Goal: Information Seeking & Learning: Learn about a topic

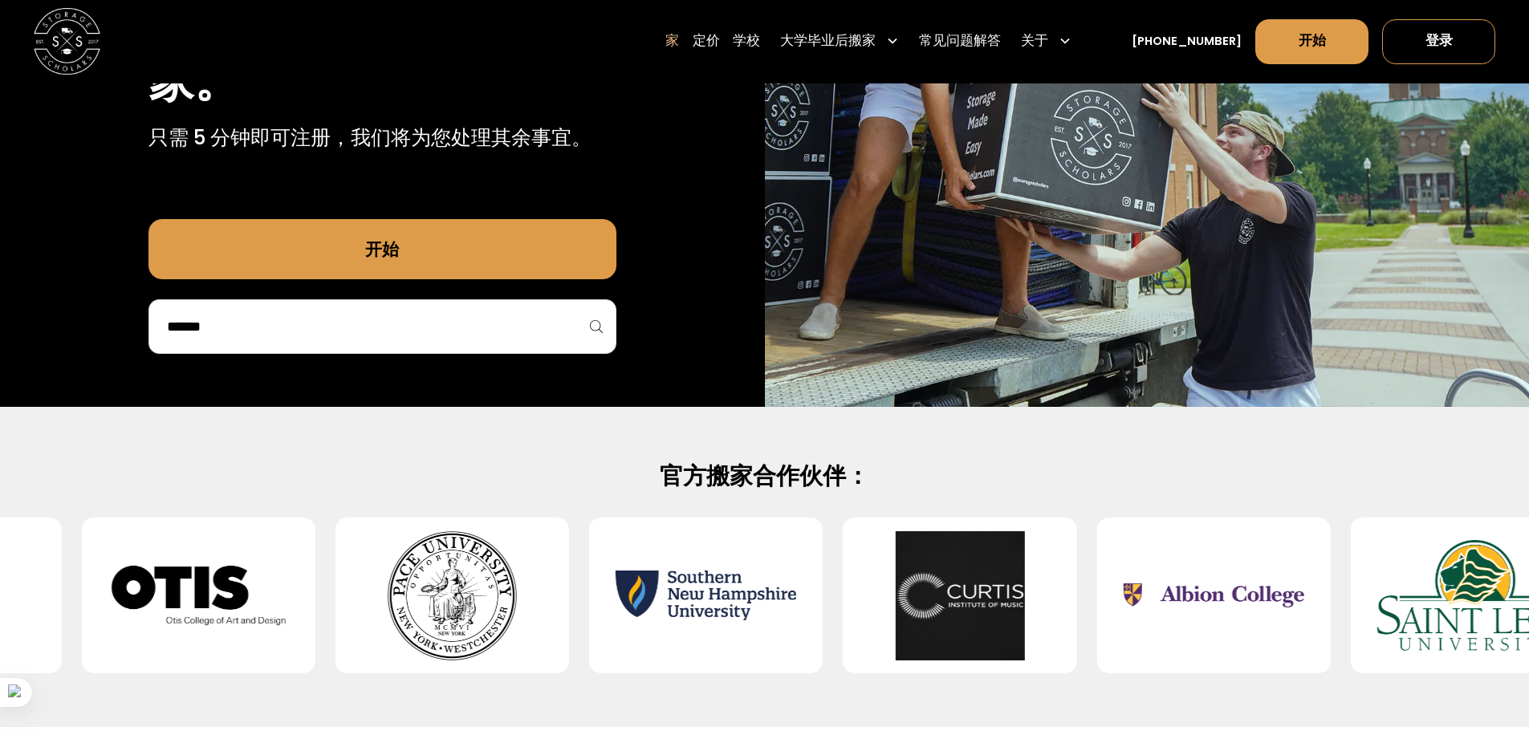
scroll to position [241, 0]
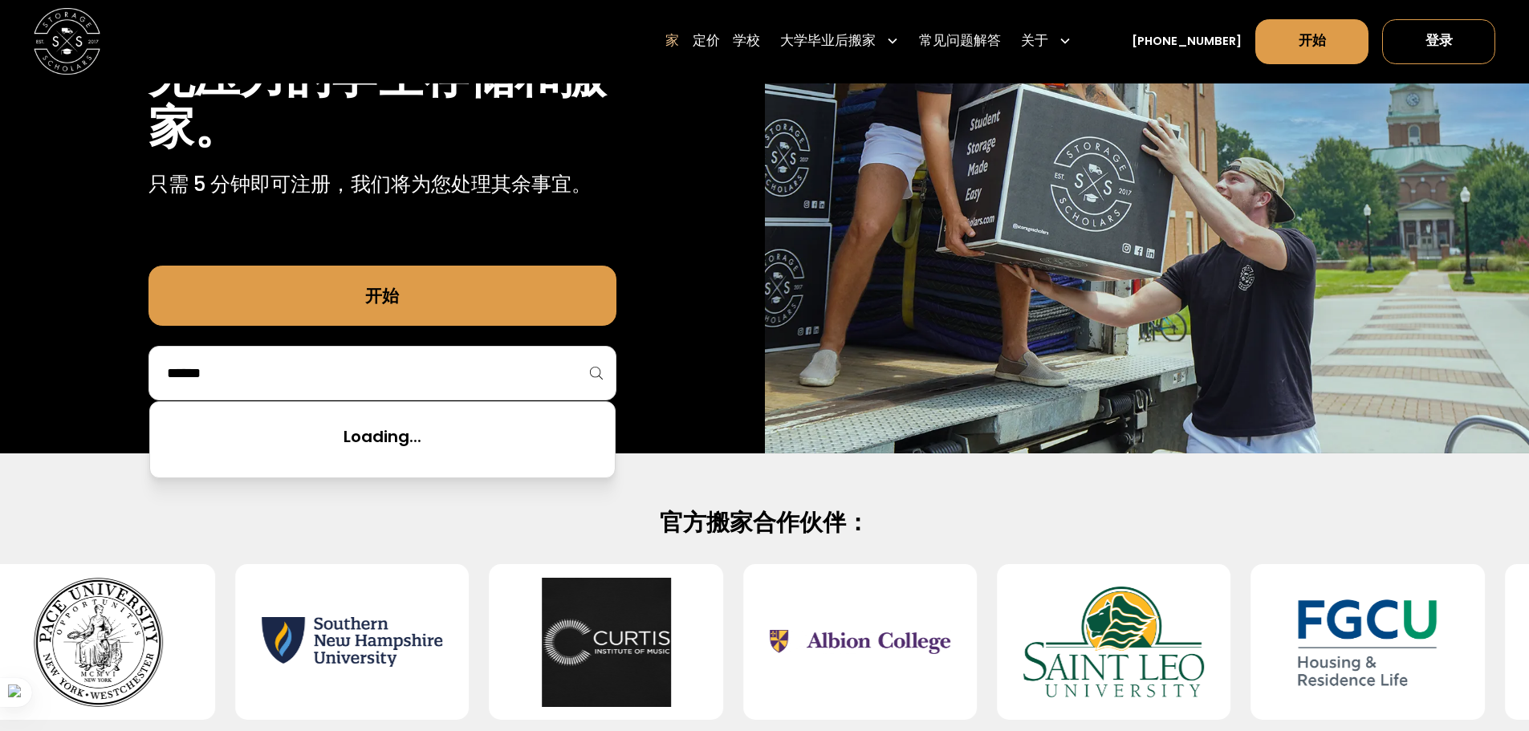
click at [318, 371] on input "search" at bounding box center [382, 372] width 434 height 27
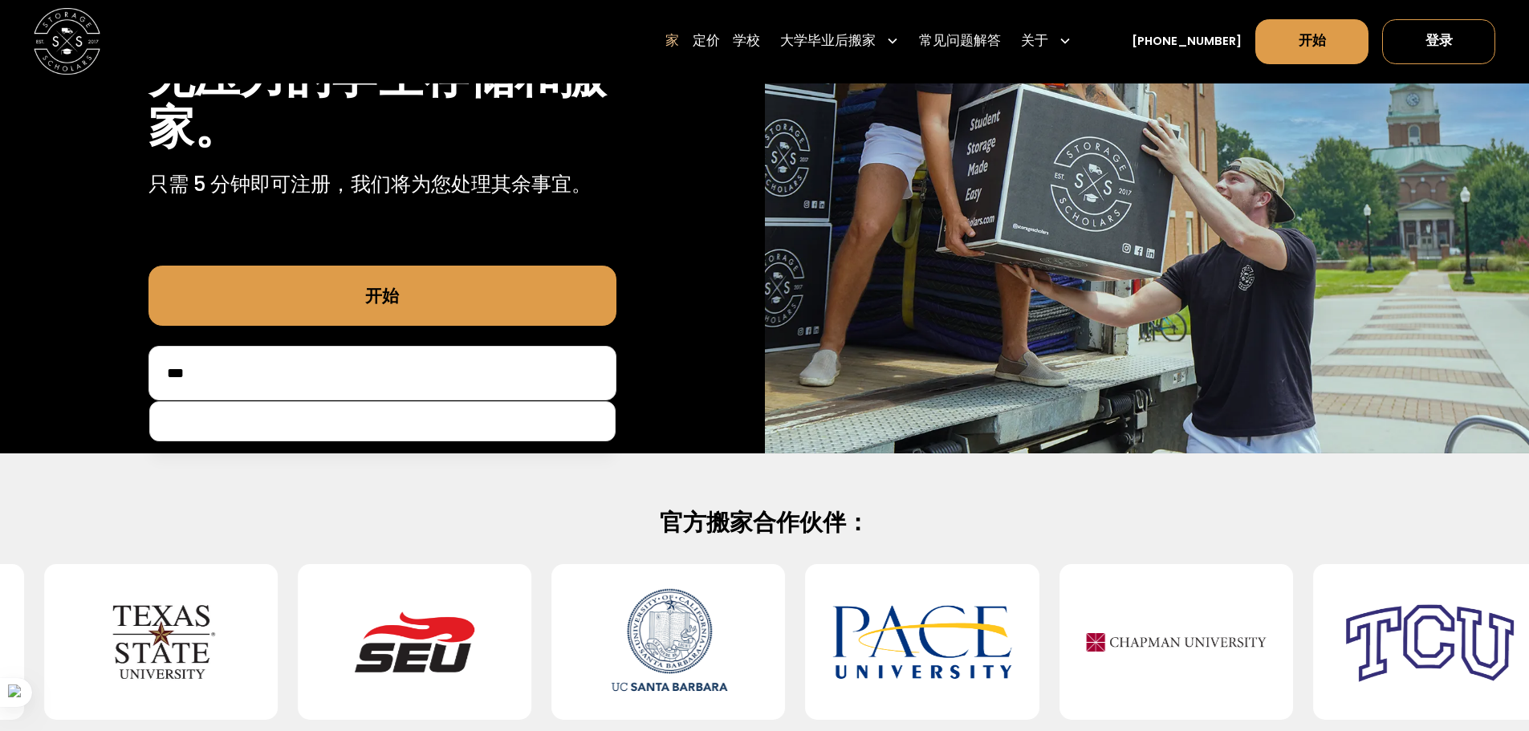
type input "***"
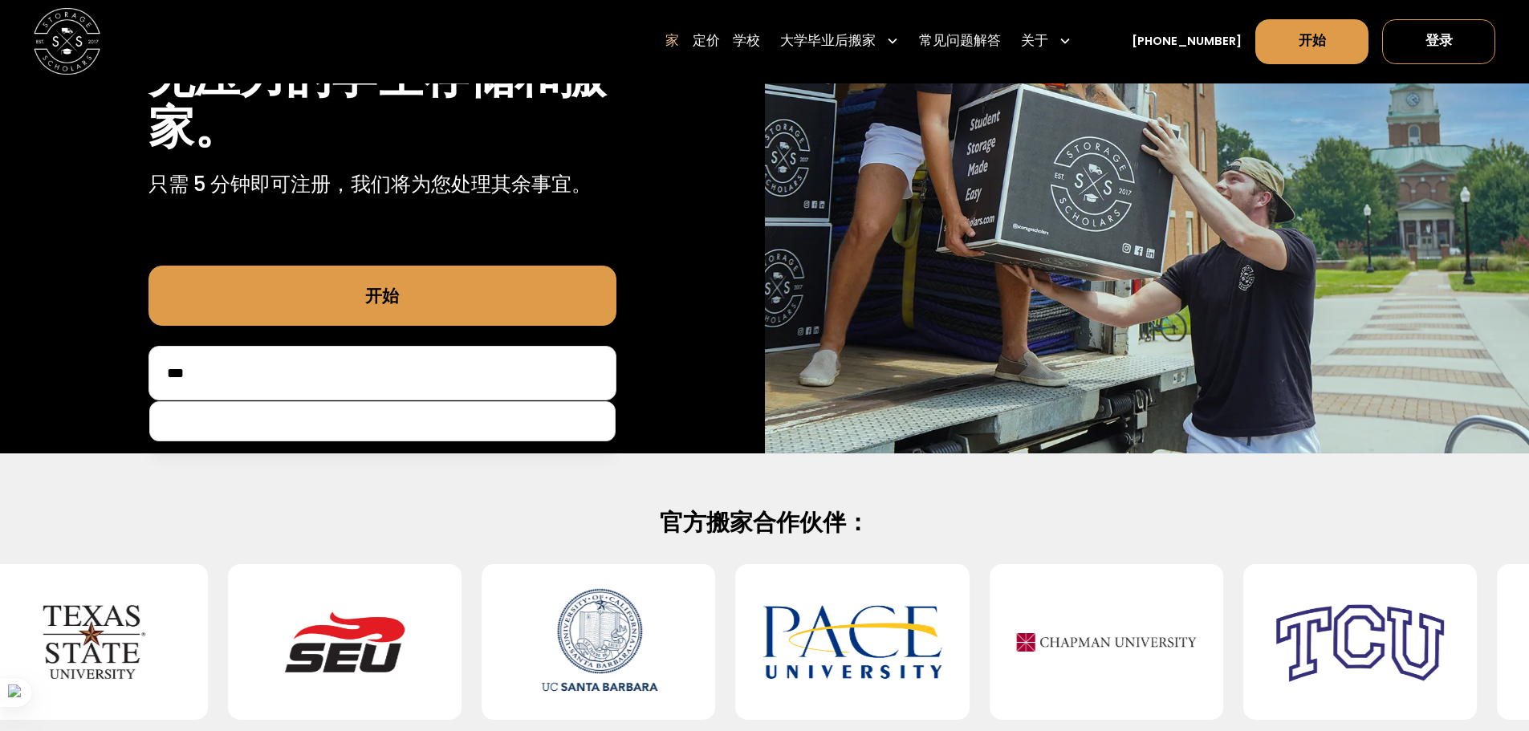
click at [333, 307] on link "开始" at bounding box center [382, 296] width 468 height 60
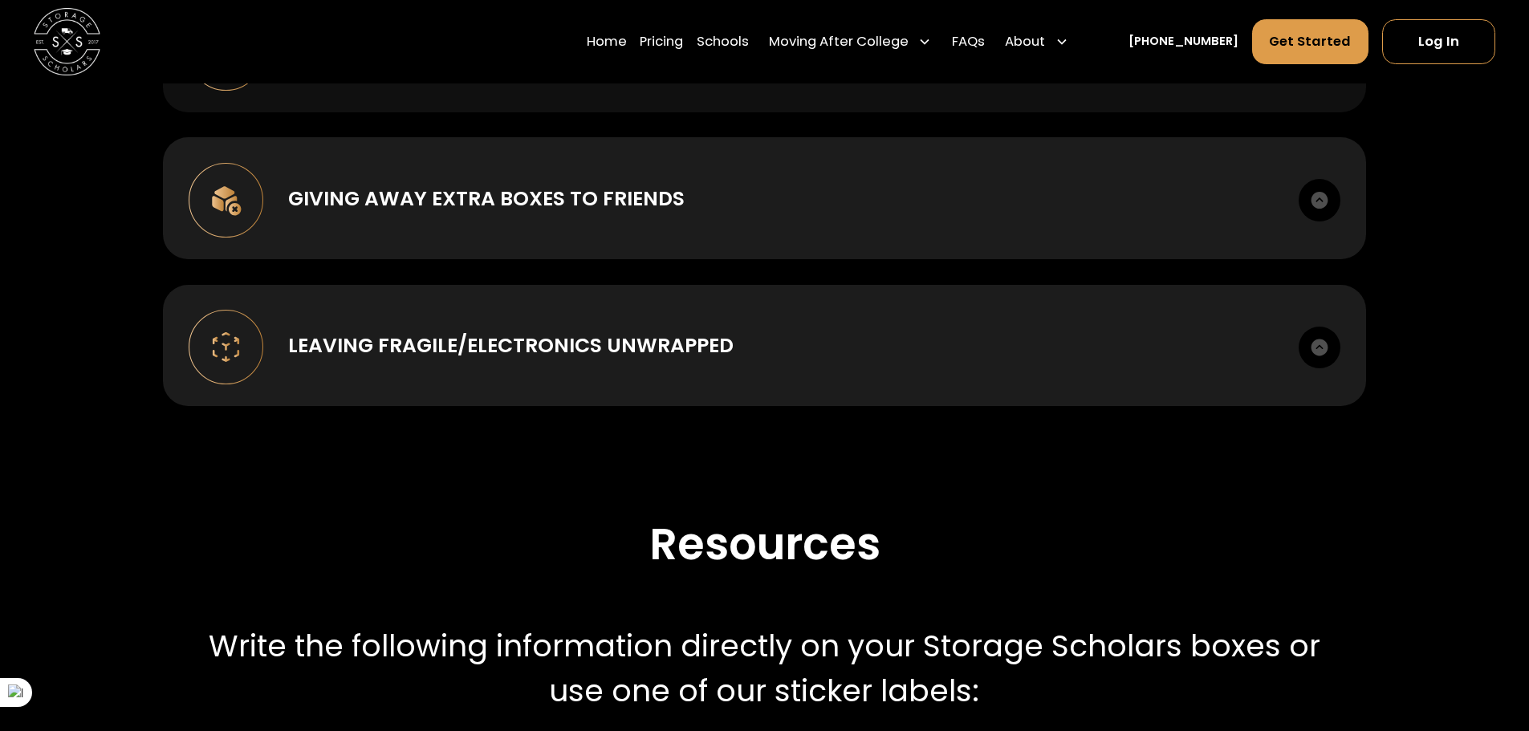
scroll to position [2247, 0]
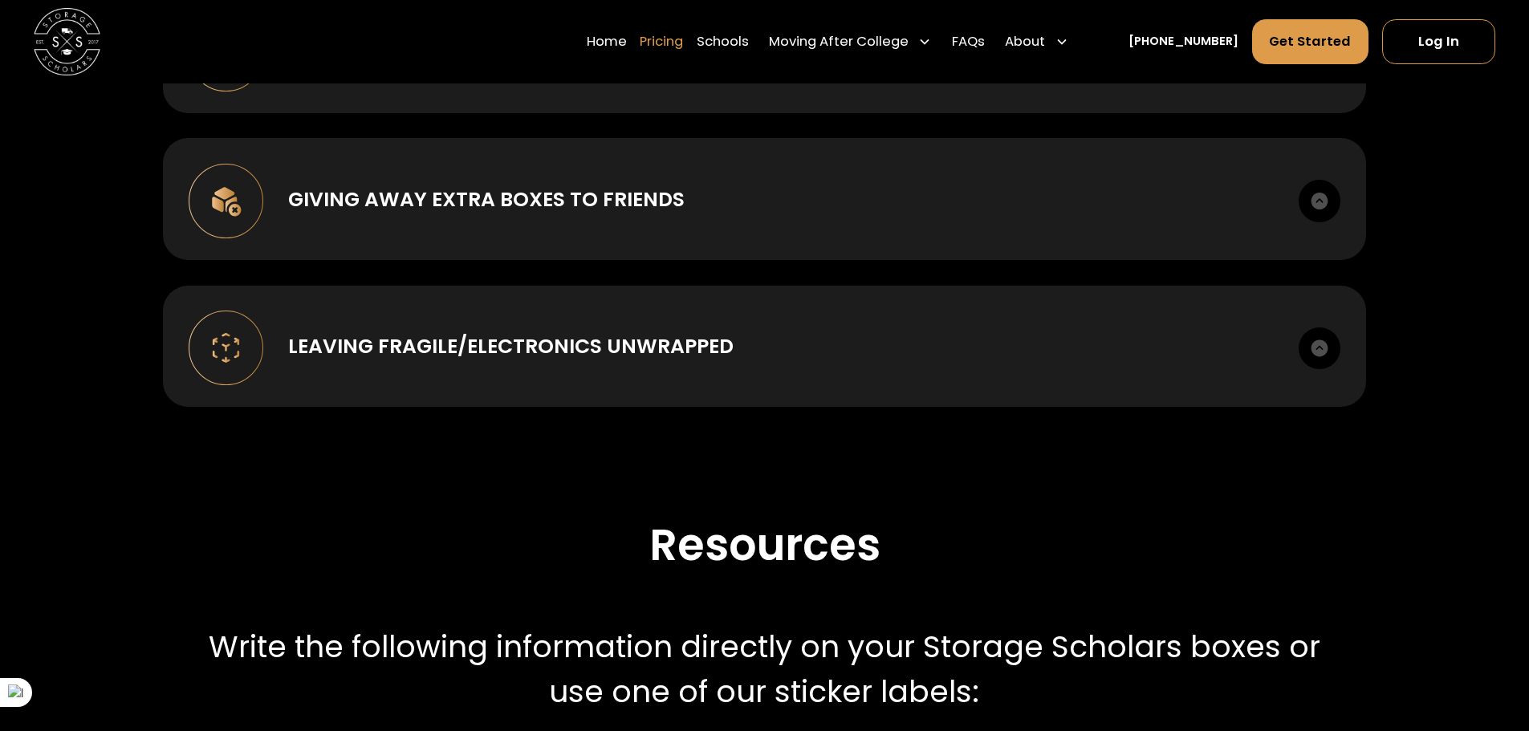
click at [682, 47] on link "Pricing" at bounding box center [660, 41] width 43 height 47
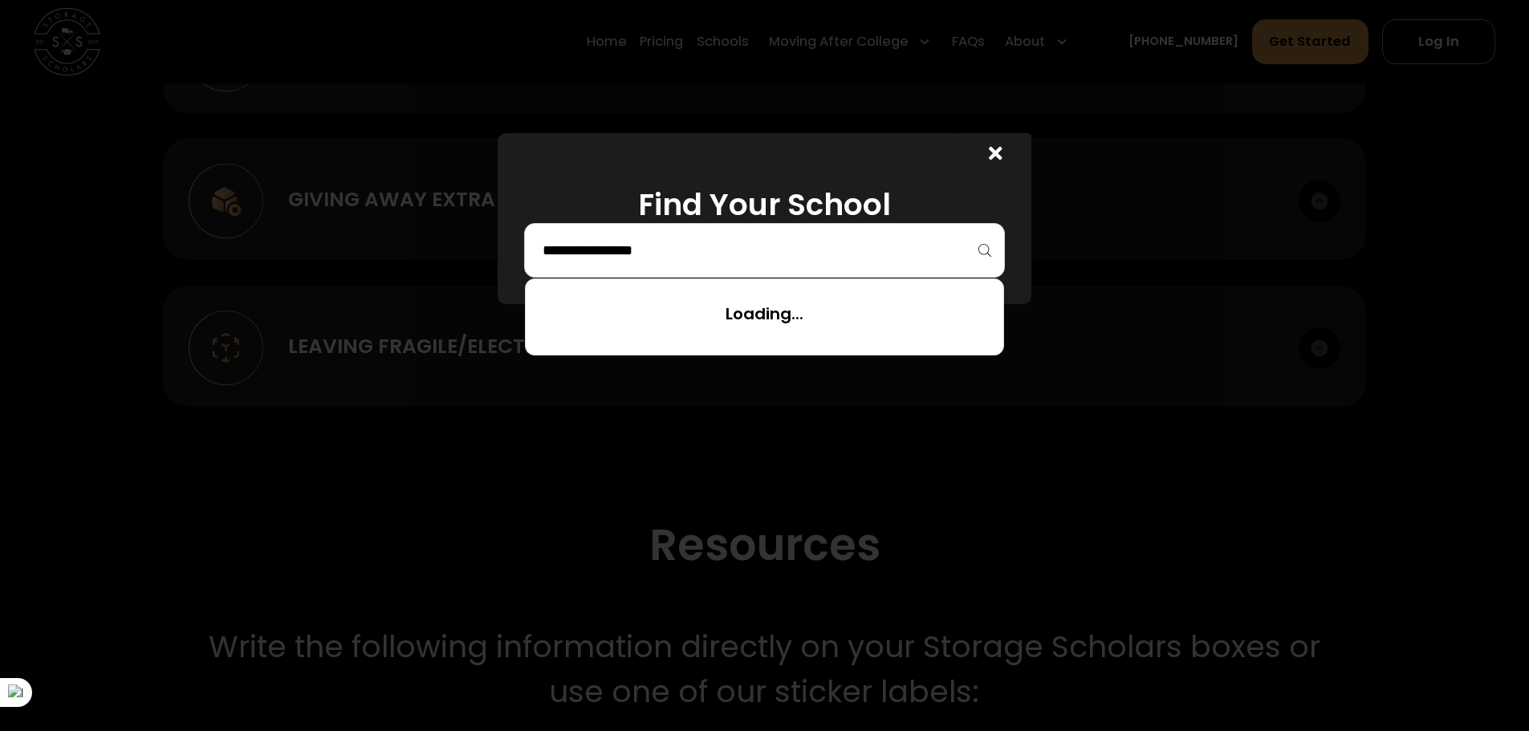
click at [729, 263] on input "search" at bounding box center [764, 250] width 447 height 27
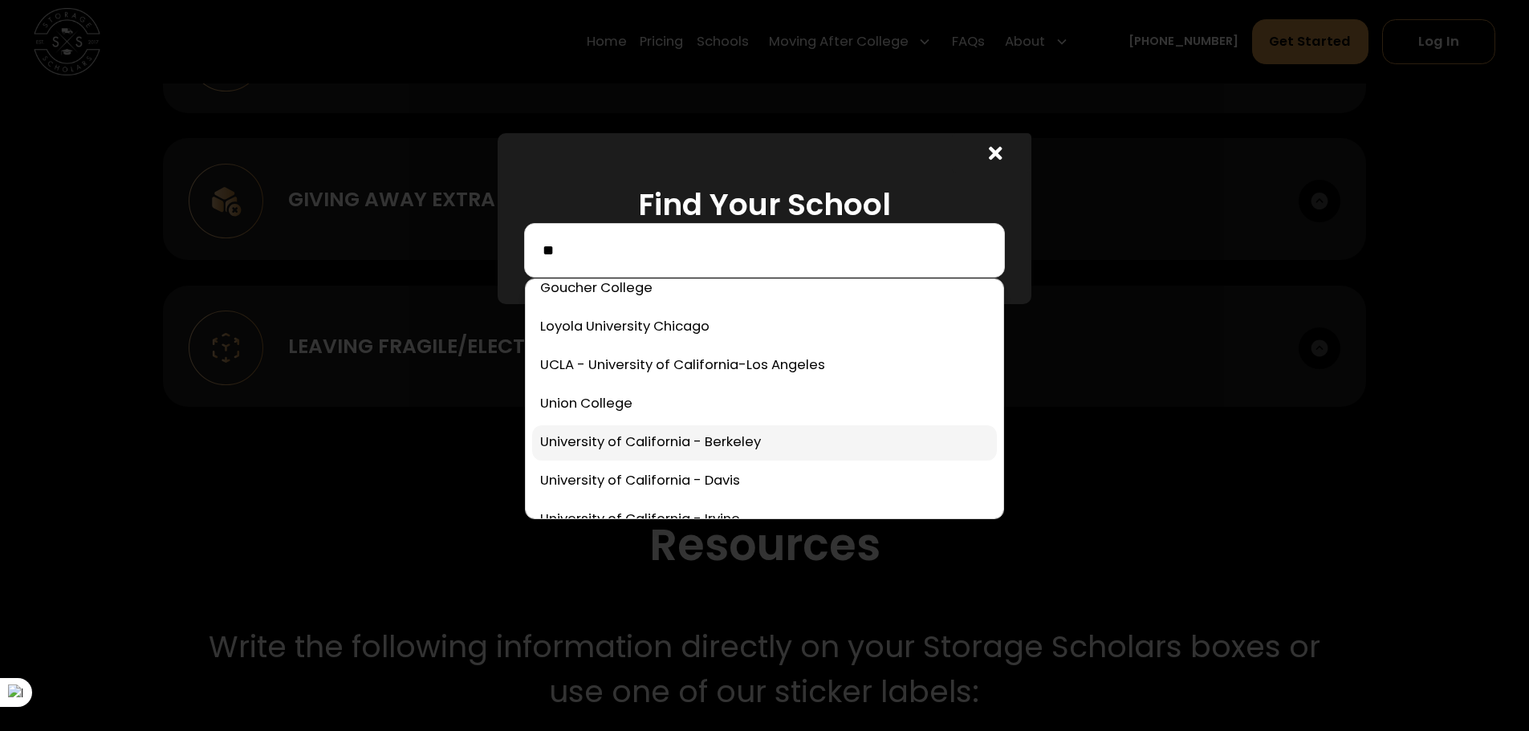
scroll to position [80, 0]
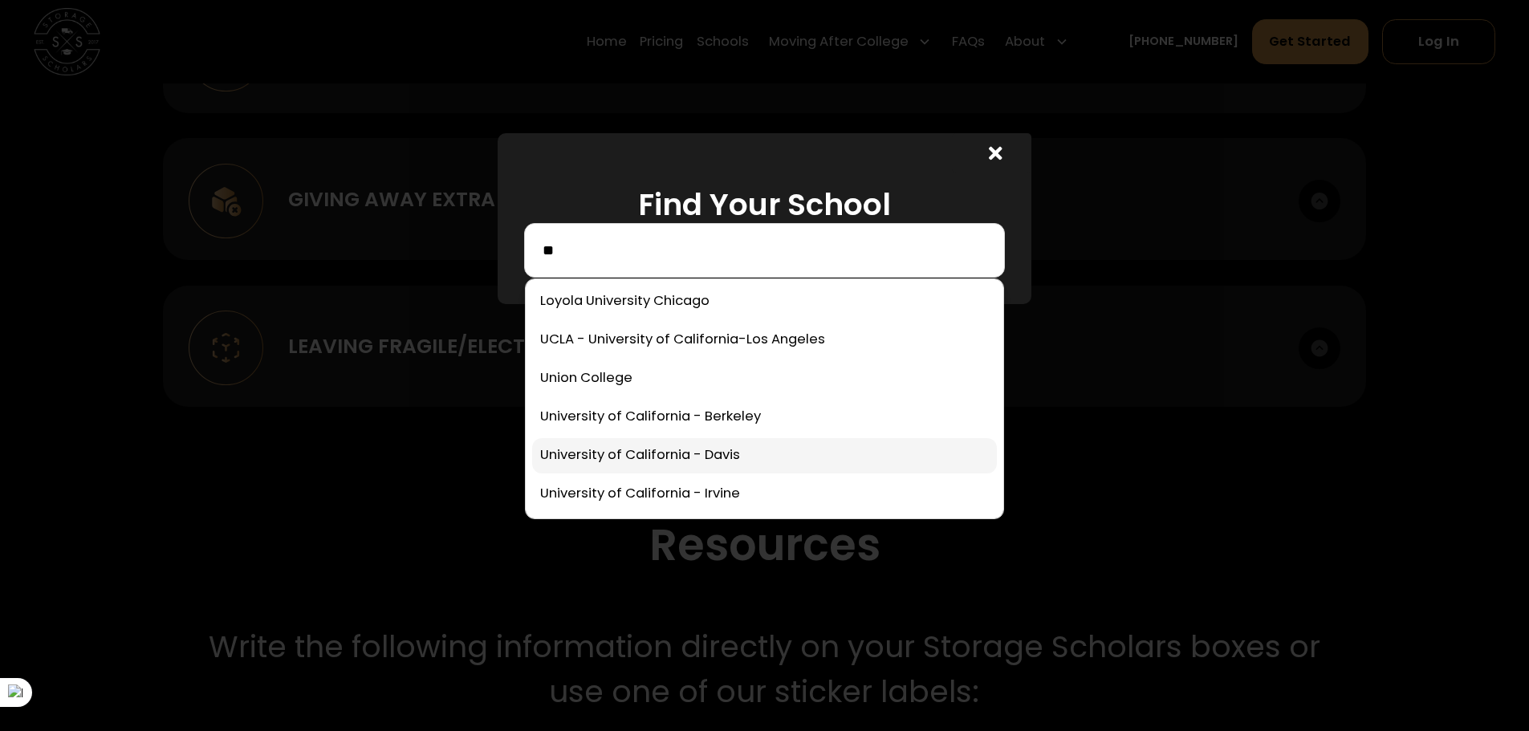
type input "**"
click at [679, 456] on link at bounding box center [764, 455] width 465 height 35
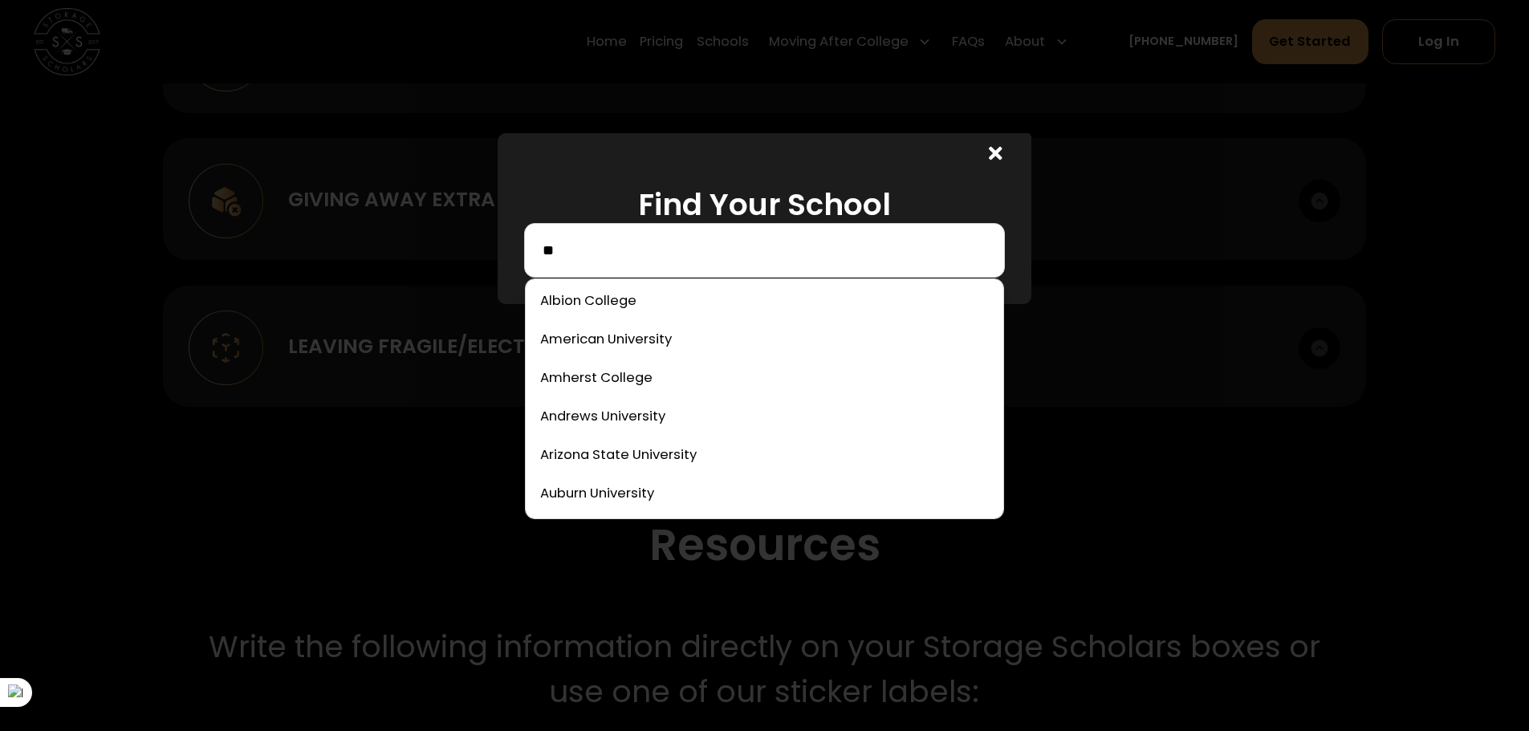
click at [754, 264] on input "**" at bounding box center [764, 250] width 447 height 27
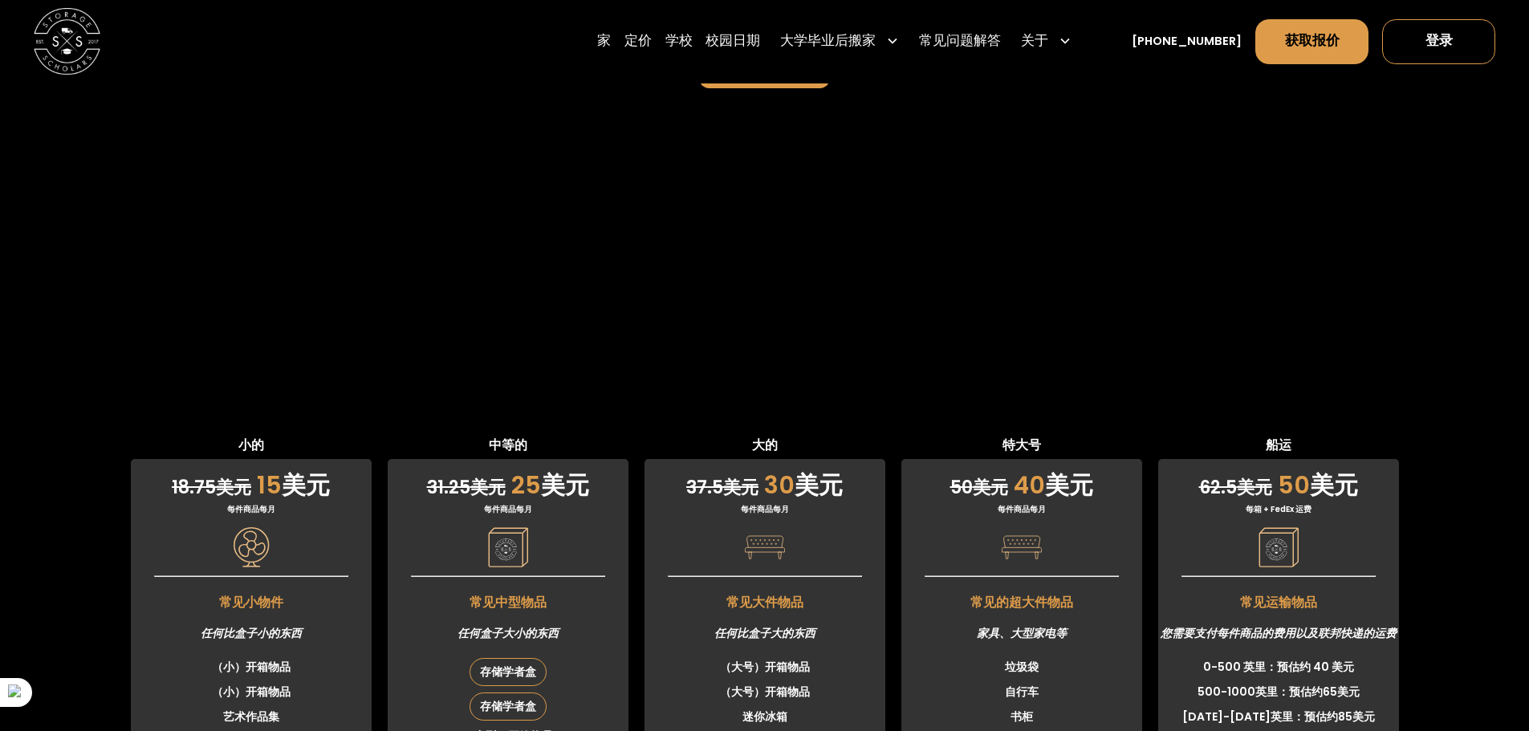
scroll to position [3679, 0]
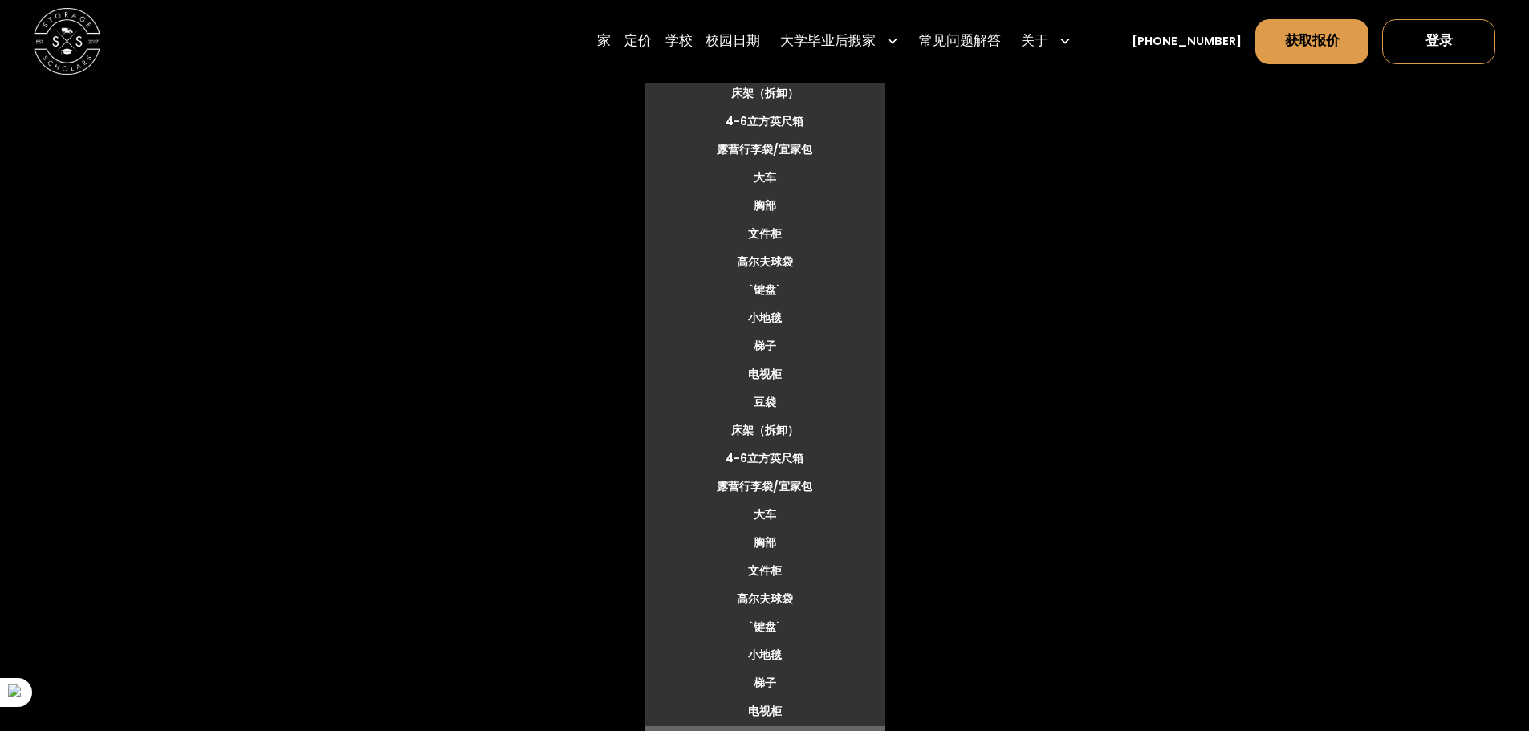
scroll to position [4722, 0]
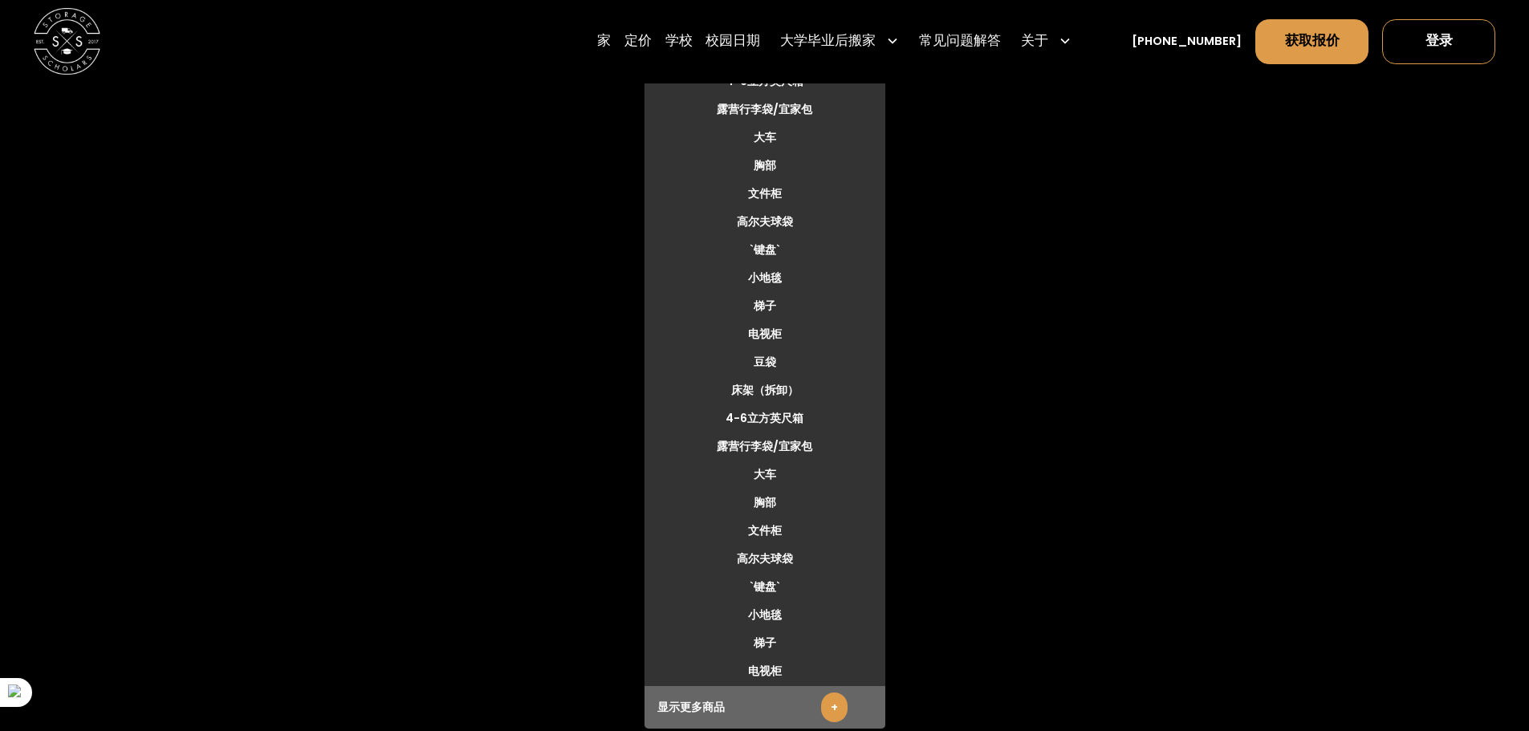
click at [838, 692] on link "+" at bounding box center [834, 707] width 26 height 30
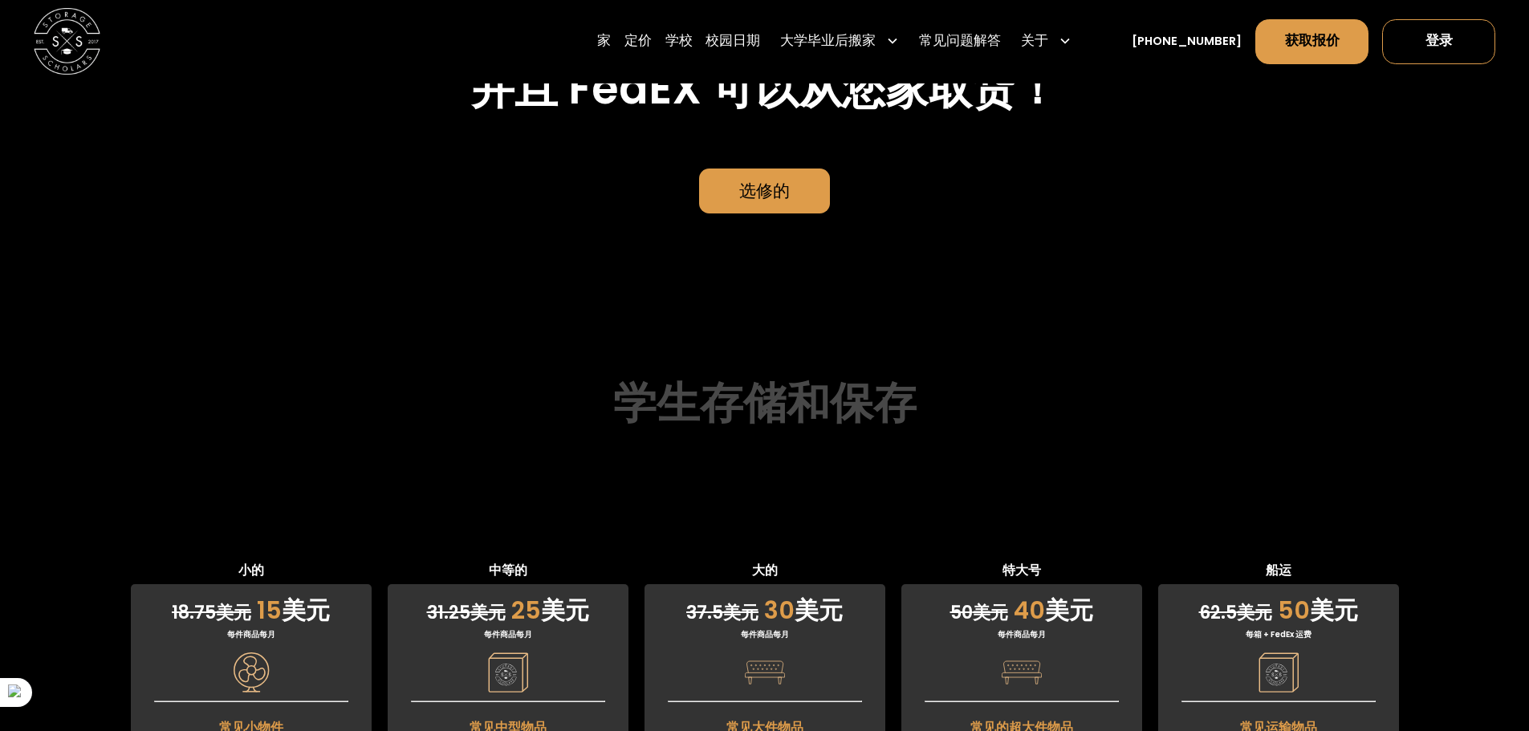
scroll to position [3752, 0]
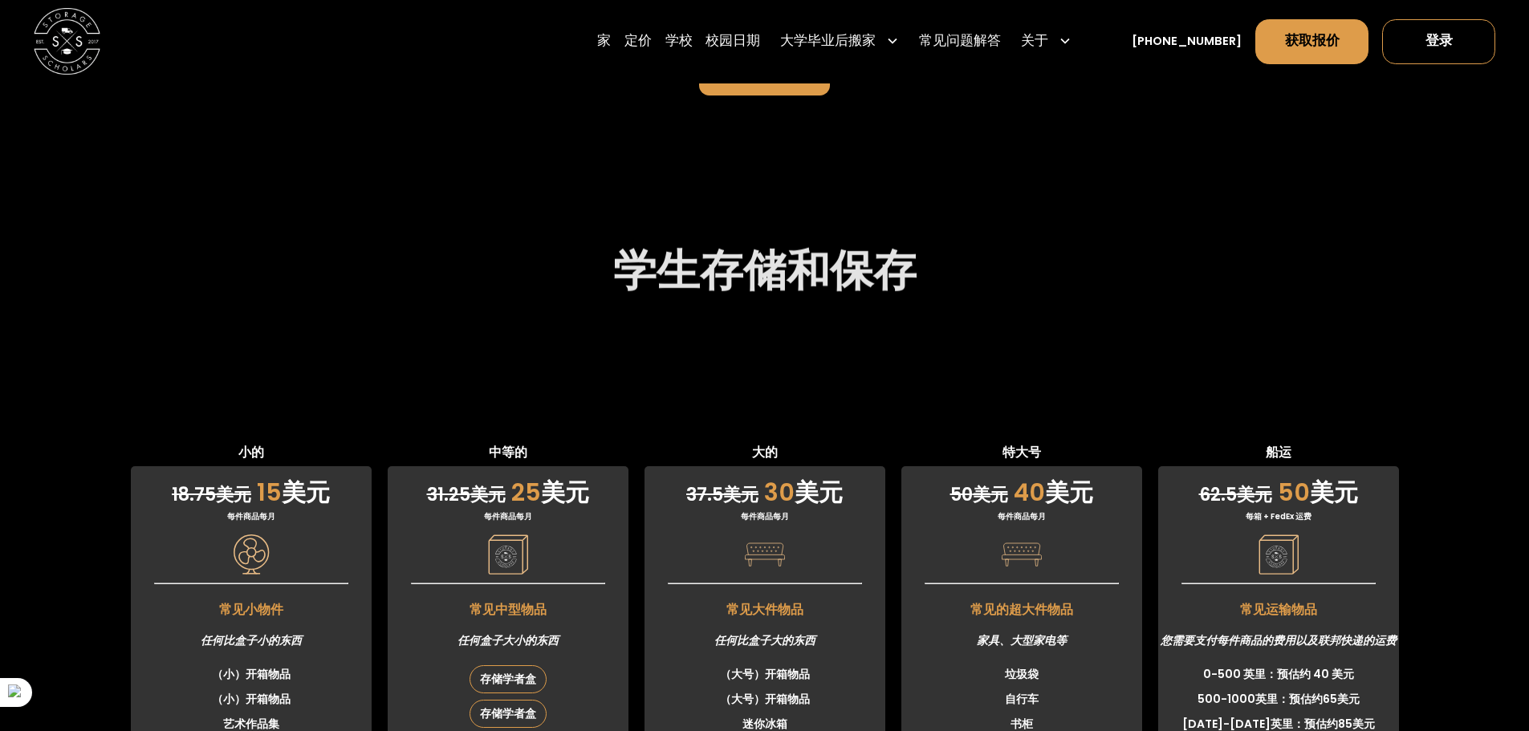
click at [768, 466] on div "37.5 美元 30 美元" at bounding box center [764, 488] width 241 height 44
click at [768, 510] on font "每件商品每月" at bounding box center [765, 516] width 48 height 12
click at [768, 466] on div "37.5 美元 30 美元 每件商品每月 常见大件物品 任何比盒子大的东西 （大号）开箱物品 （大号）开箱物品 迷你冰箱 迷你冰箱 床垫 床垫 办公椅 办公椅…" at bounding box center [764, 648] width 241 height 365
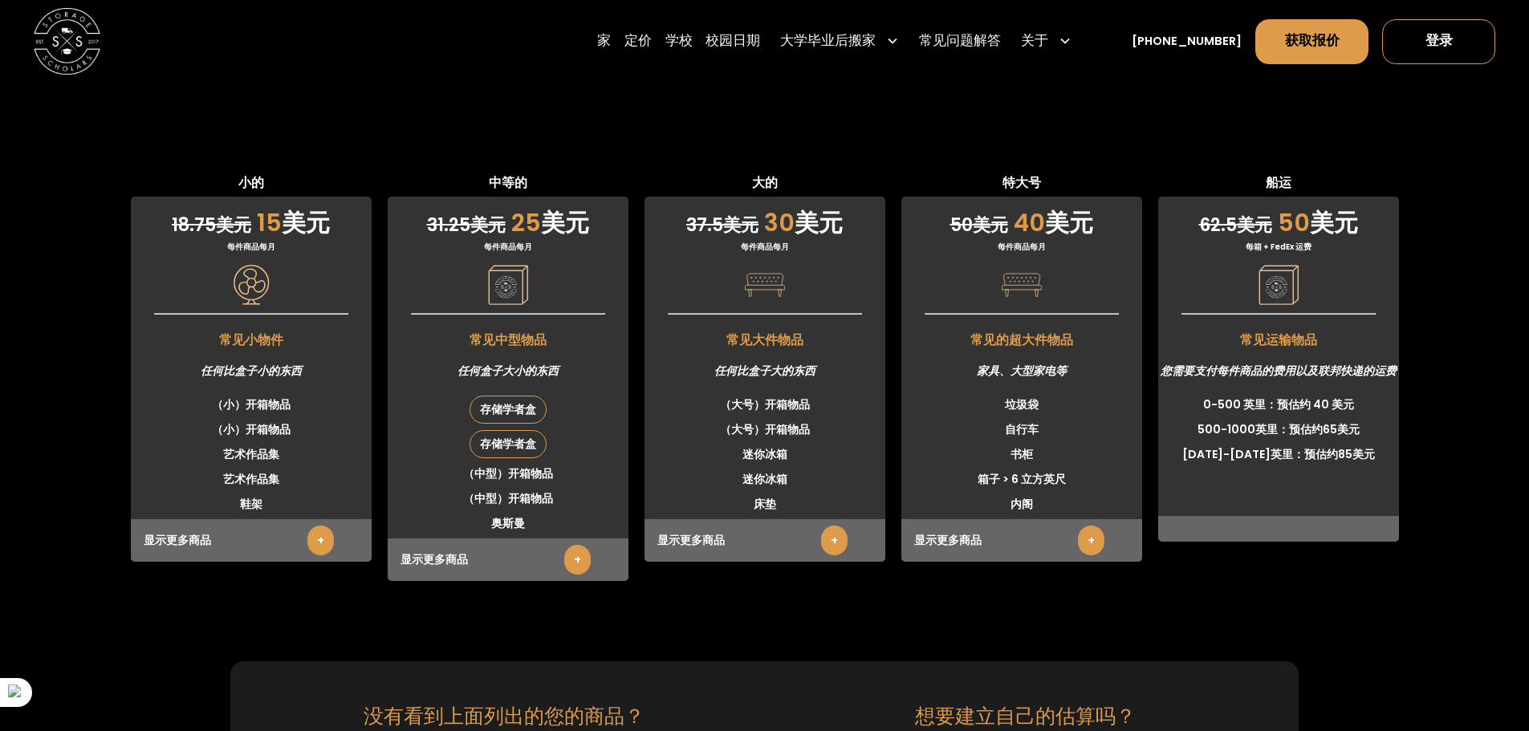
scroll to position [3993, 0]
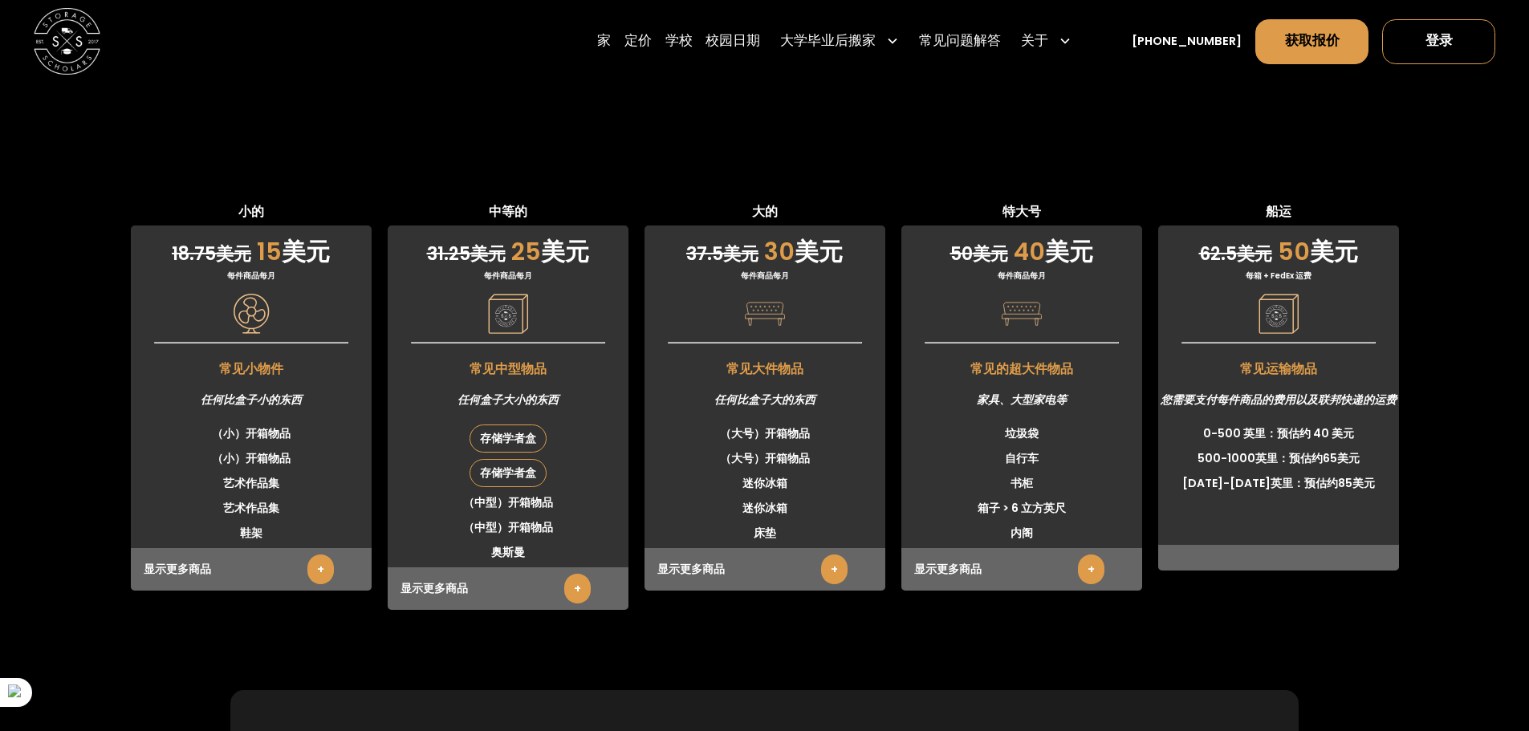
click at [1299, 225] on div "62.5 美元 50 美元 每箱 + FedEx 运费 常见运输物品 您需要支付每件商品的费用以及联邦快递的运费 0-500 英里：预估约 40 美元 500…" at bounding box center [1278, 397] width 241 height 345
drag, startPoint x: 1234, startPoint y: 140, endPoint x: 1293, endPoint y: 144, distance: 59.6
click at [1293, 225] on div "62.5 美元 50 美元" at bounding box center [1278, 247] width 241 height 44
click at [1336, 225] on div "62.5 美元 50 美元 每箱 + FedEx 运费 常见运输物品 您需要支付每件商品的费用以及联邦快递的运费 0-500 英里：预估约 40 美元 500…" at bounding box center [1278, 397] width 241 height 345
click at [1293, 359] on font "常见运输物品" at bounding box center [1278, 368] width 77 height 18
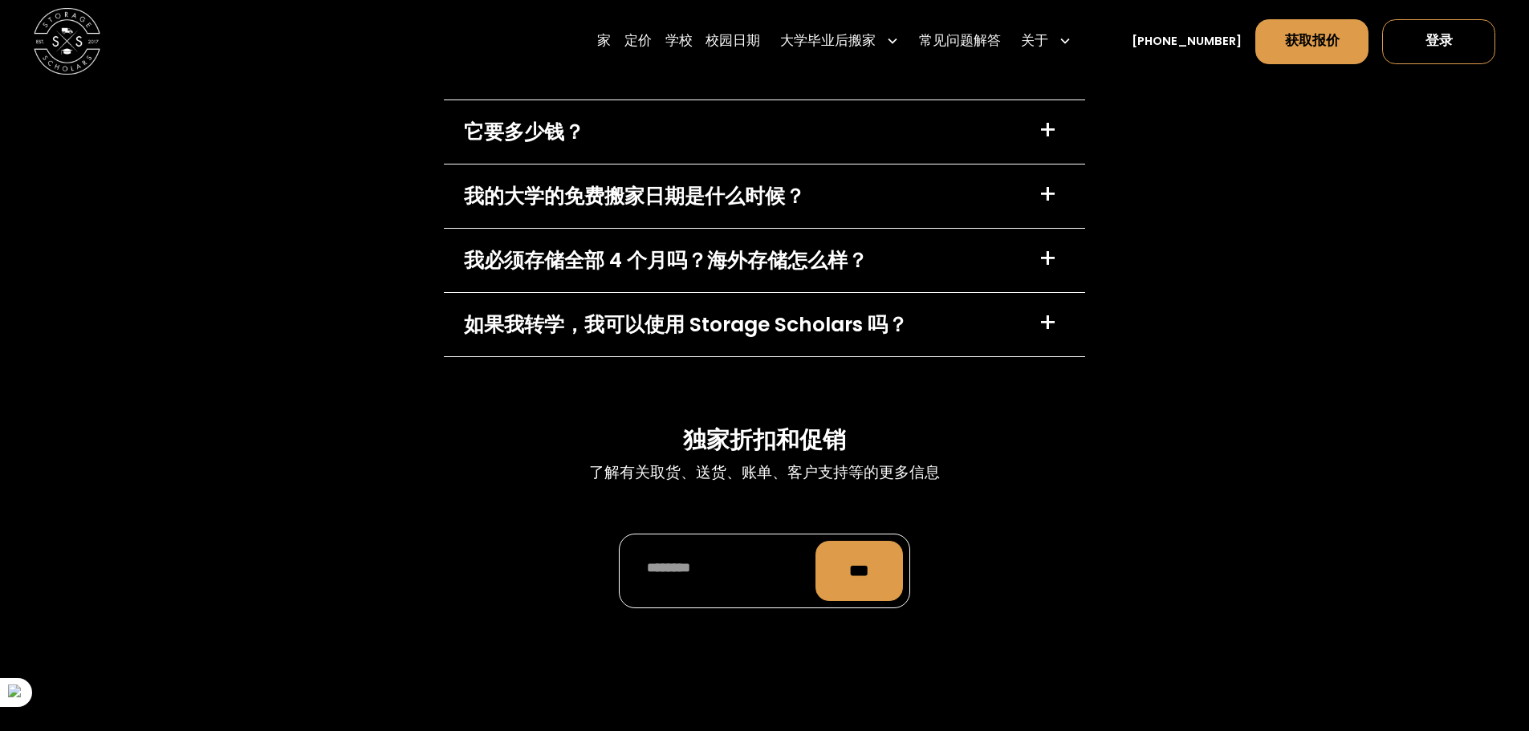
scroll to position [7042, 0]
